Goal: Task Accomplishment & Management: Manage account settings

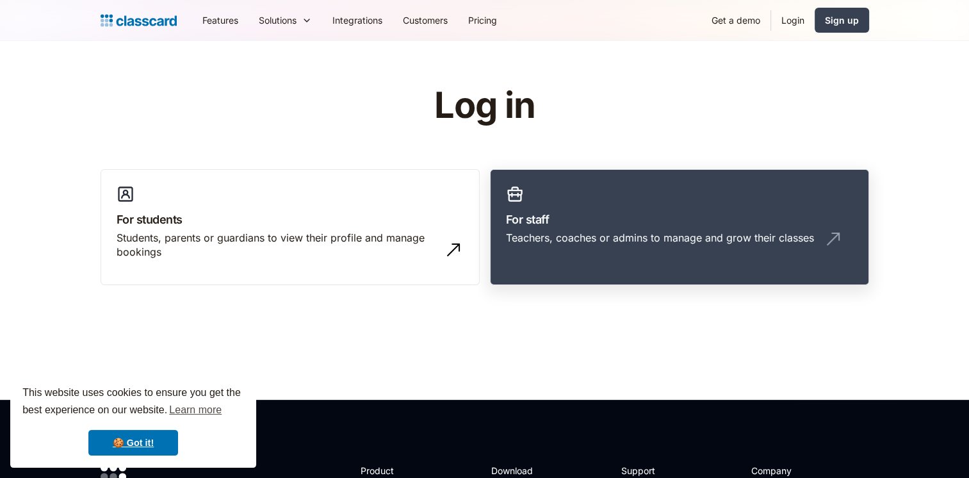
click at [837, 233] on img at bounding box center [833, 239] width 21 height 21
click at [840, 233] on img at bounding box center [833, 239] width 21 height 21
